Goal: Use online tool/utility: Utilize a website feature to perform a specific function

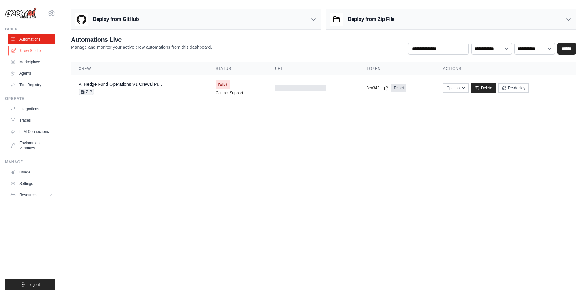
click at [31, 51] on link "Crew Studio" at bounding box center [32, 51] width 48 height 10
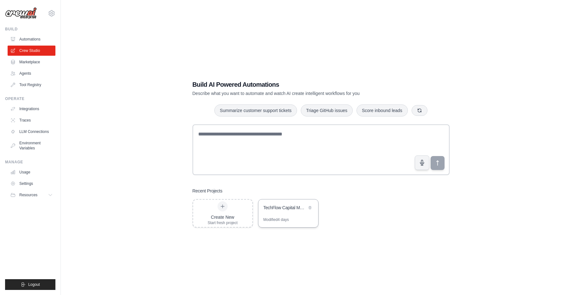
click at [287, 211] on div "TechFlow Capital Market Research" at bounding box center [285, 208] width 43 height 6
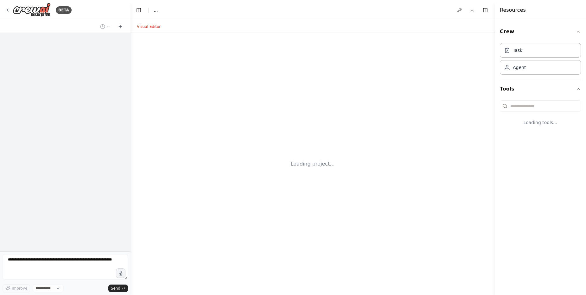
select select "****"
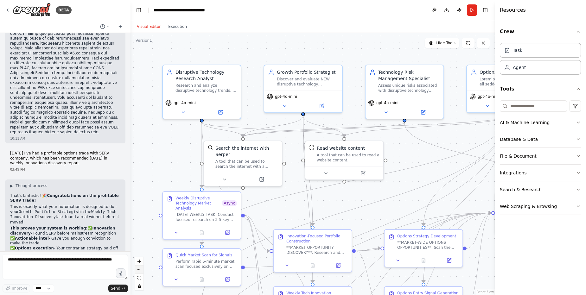
scroll to position [28745, 0]
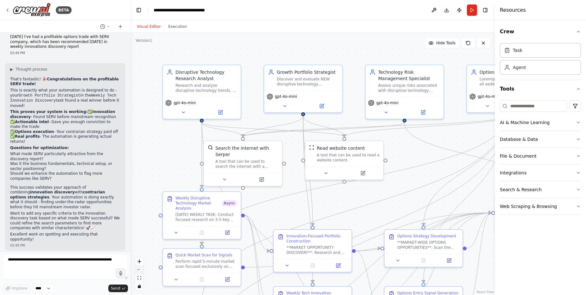
click at [138, 270] on icon "zoom out" at bounding box center [139, 270] width 4 height 1
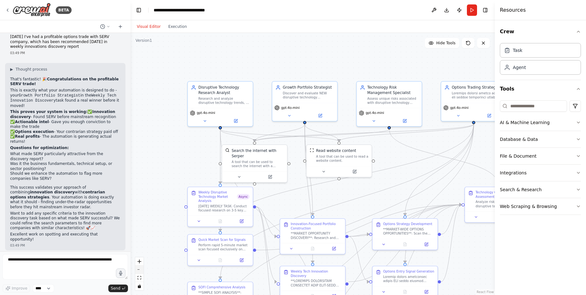
click at [138, 270] on icon "zoom out" at bounding box center [139, 270] width 4 height 1
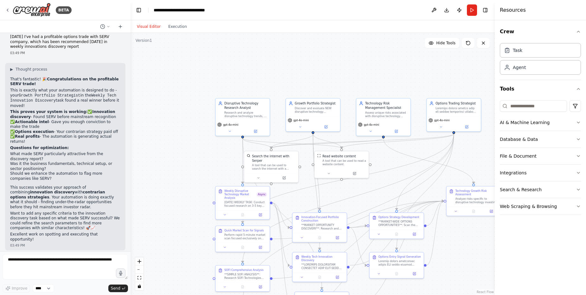
drag, startPoint x: 377, startPoint y: 165, endPoint x: 384, endPoint y: 168, distance: 7.7
click at [384, 168] on div ".deletable-edge-delete-btn { width: 20px; height: 20px; border: 0px solid #ffff…" at bounding box center [312, 164] width 364 height 262
click at [470, 14] on button "Run" at bounding box center [472, 9] width 10 height 11
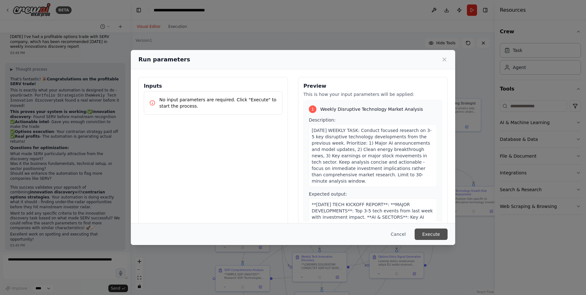
click at [426, 234] on button "Execute" at bounding box center [431, 234] width 33 height 11
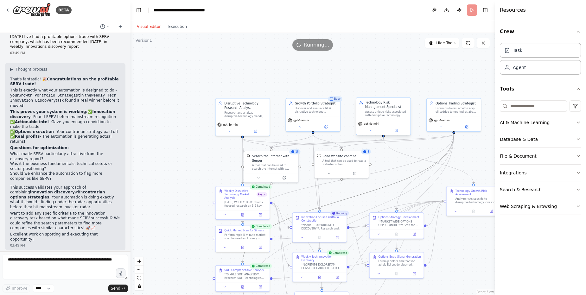
drag, startPoint x: 414, startPoint y: 174, endPoint x: 383, endPoint y: 137, distance: 48.1
click at [383, 137] on div ".deletable-edge-delete-btn { width: 20px; height: 20px; border: 0px solid #ffff…" at bounding box center [319, 167] width 253 height 182
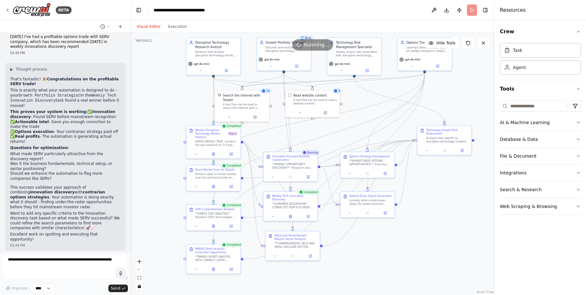
drag, startPoint x: 386, startPoint y: 161, endPoint x: 355, endPoint y: 100, distance: 68.7
click at [355, 100] on div ".deletable-edge-delete-btn { width: 20px; height: 20px; border: 0px solid #ffff…" at bounding box center [312, 164] width 364 height 262
click at [212, 268] on icon at bounding box center [212, 267] width 2 height 3
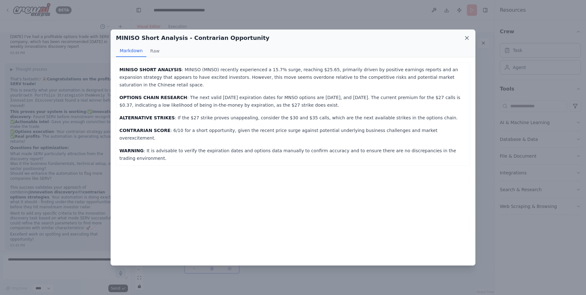
click at [465, 38] on icon at bounding box center [467, 38] width 6 height 6
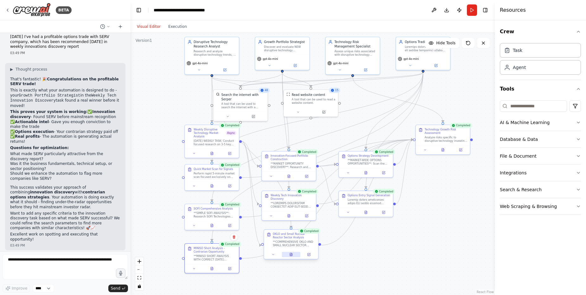
click at [291, 253] on icon at bounding box center [291, 253] width 1 height 1
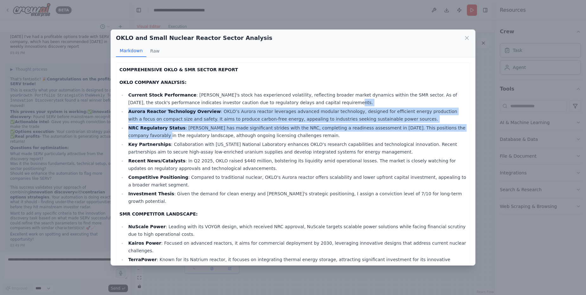
drag, startPoint x: 470, startPoint y: 99, endPoint x: 474, endPoint y: 128, distance: 28.7
click at [474, 128] on div "COMPREHENSIVE OKLO & SMR SECTOR REPORT OKLO COMPANY ANALYSIS: Current Stock Per…" at bounding box center [293, 161] width 364 height 208
click at [455, 122] on li "Aurora Reactor Technology Overview : OKLO’s Aurora reactor leverages advanced m…" at bounding box center [296, 115] width 340 height 15
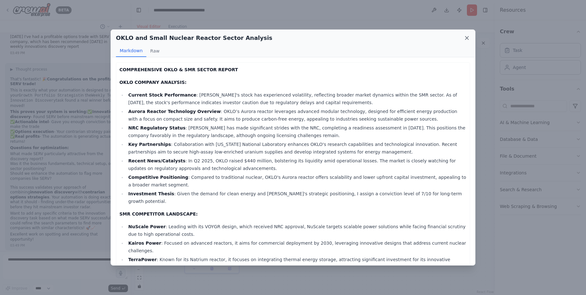
click at [467, 36] on icon at bounding box center [467, 38] width 6 height 6
